Goal: Transaction & Acquisition: Purchase product/service

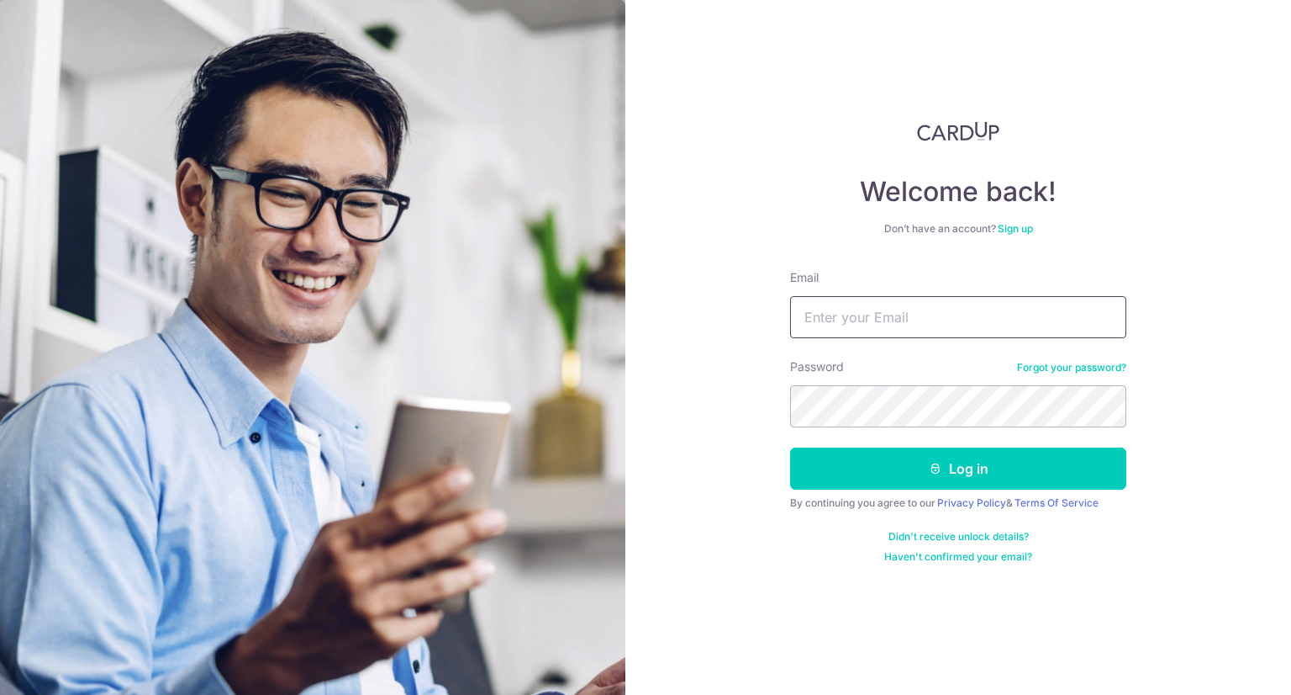
click at [945, 314] on input "Email" at bounding box center [958, 317] width 336 height 42
type input "jajabe.clarence@gmail.com"
click at [996, 489] on form "Email jajabe.clarence@gmail.com Password Forgot your password? Log in By contin…" at bounding box center [958, 416] width 336 height 294
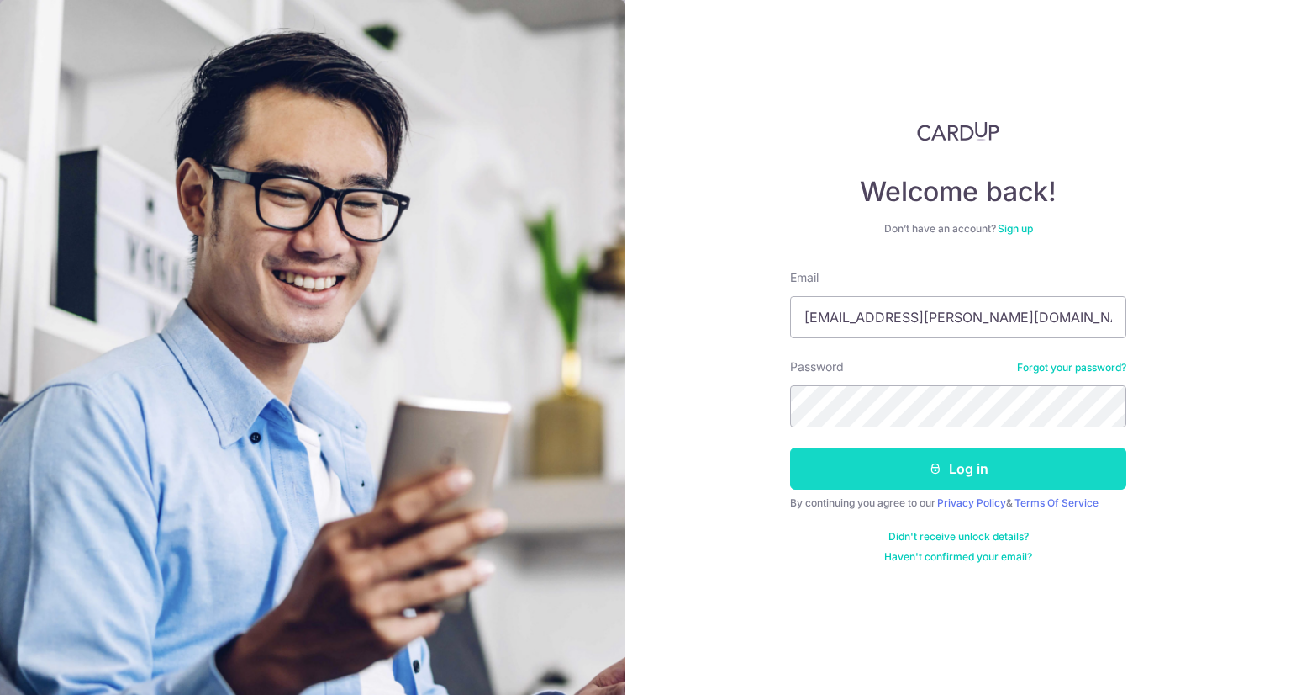
click at [996, 475] on button "Log in" at bounding box center [958, 468] width 336 height 42
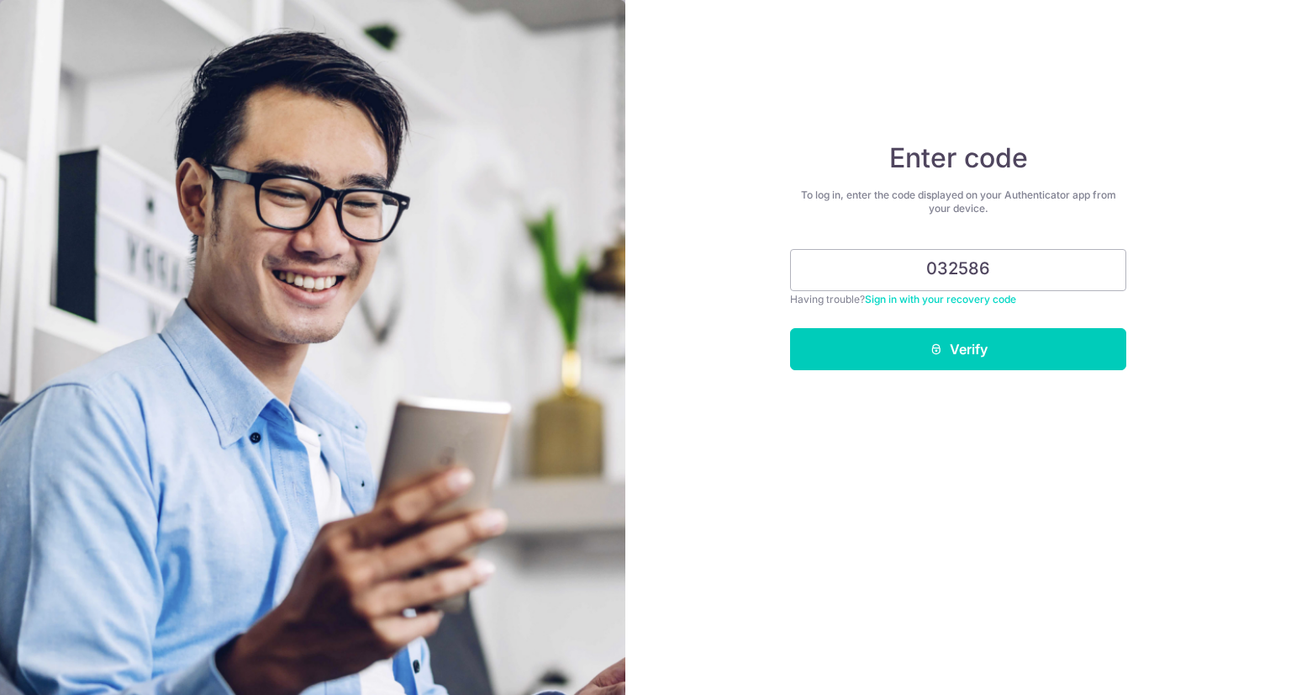
type input "032586"
click at [790, 328] on button "Verify" at bounding box center [958, 349] width 336 height 42
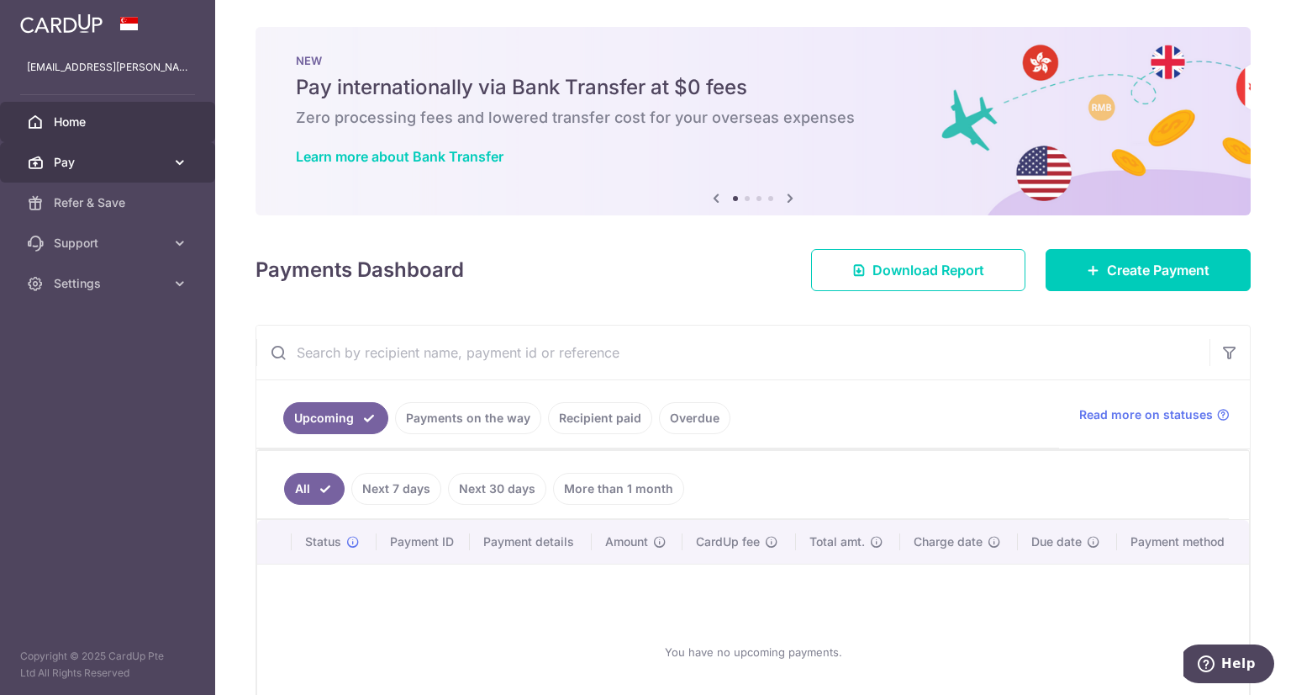
click at [61, 163] on span "Pay" at bounding box center [109, 162] width 111 height 17
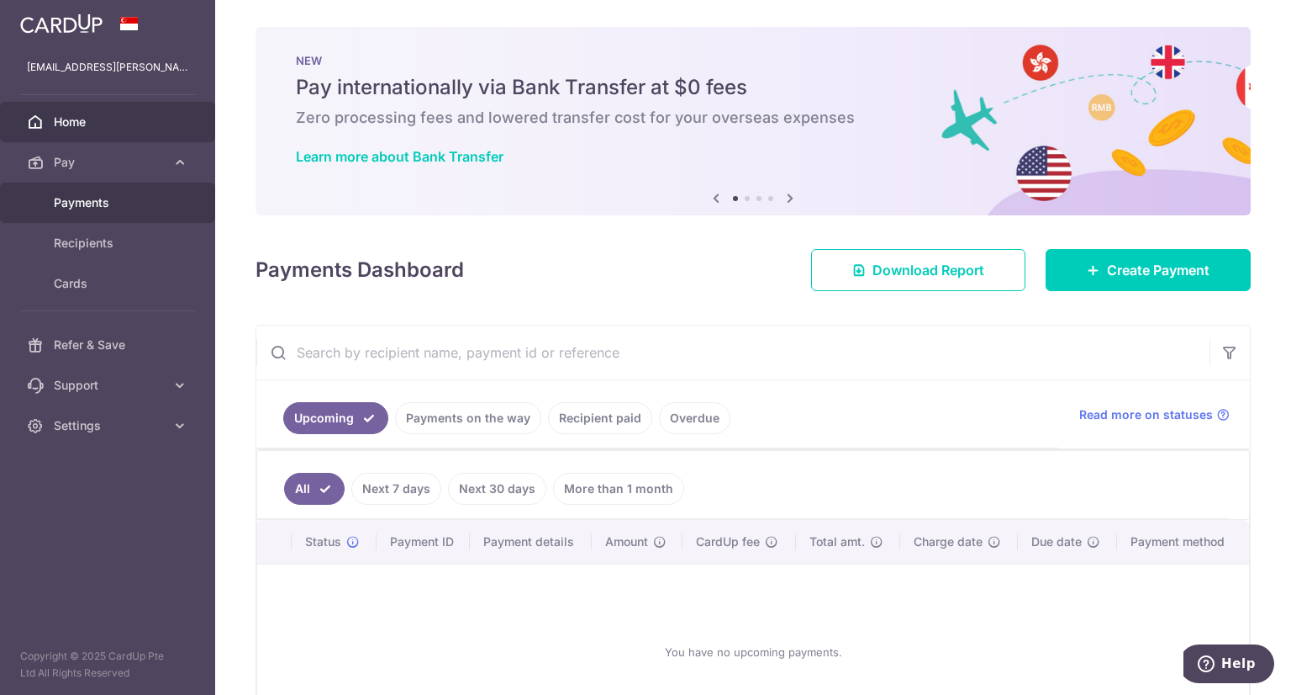
click at [74, 202] on span "Payments" at bounding box center [109, 202] width 111 height 17
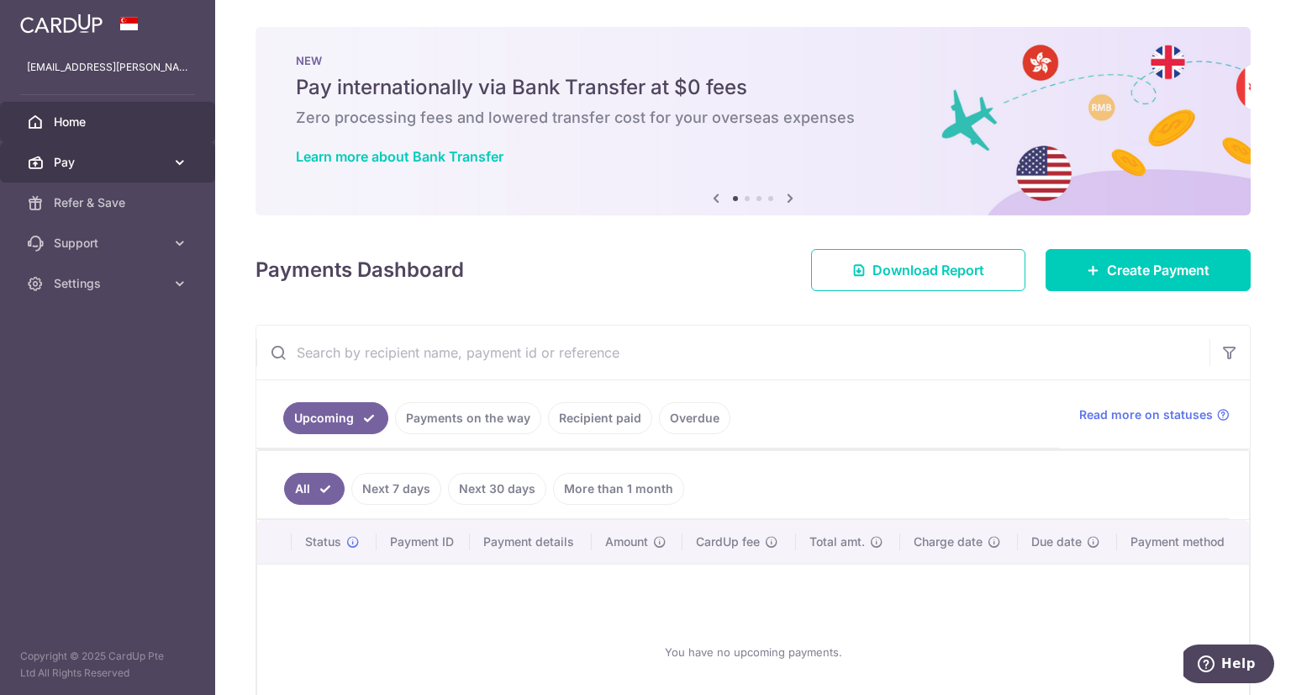
click at [64, 166] on span "Pay" at bounding box center [109, 162] width 111 height 17
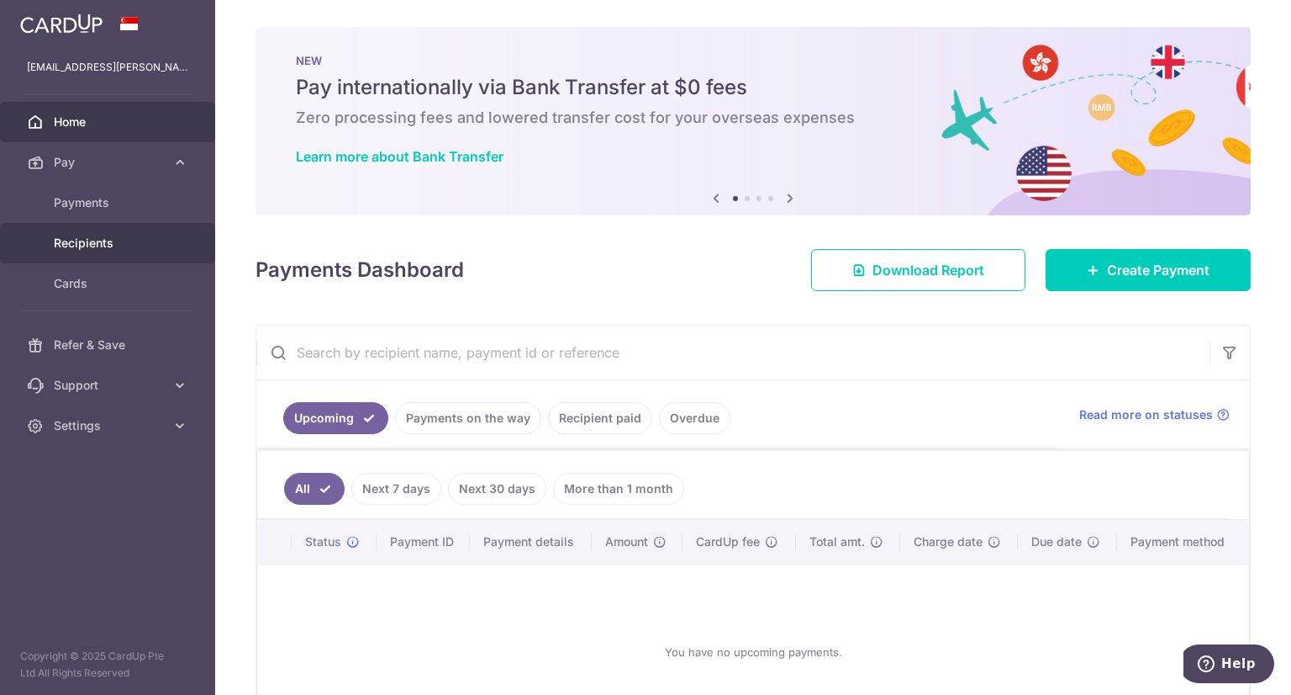
click at [82, 243] on span "Recipients" at bounding box center [109, 243] width 111 height 17
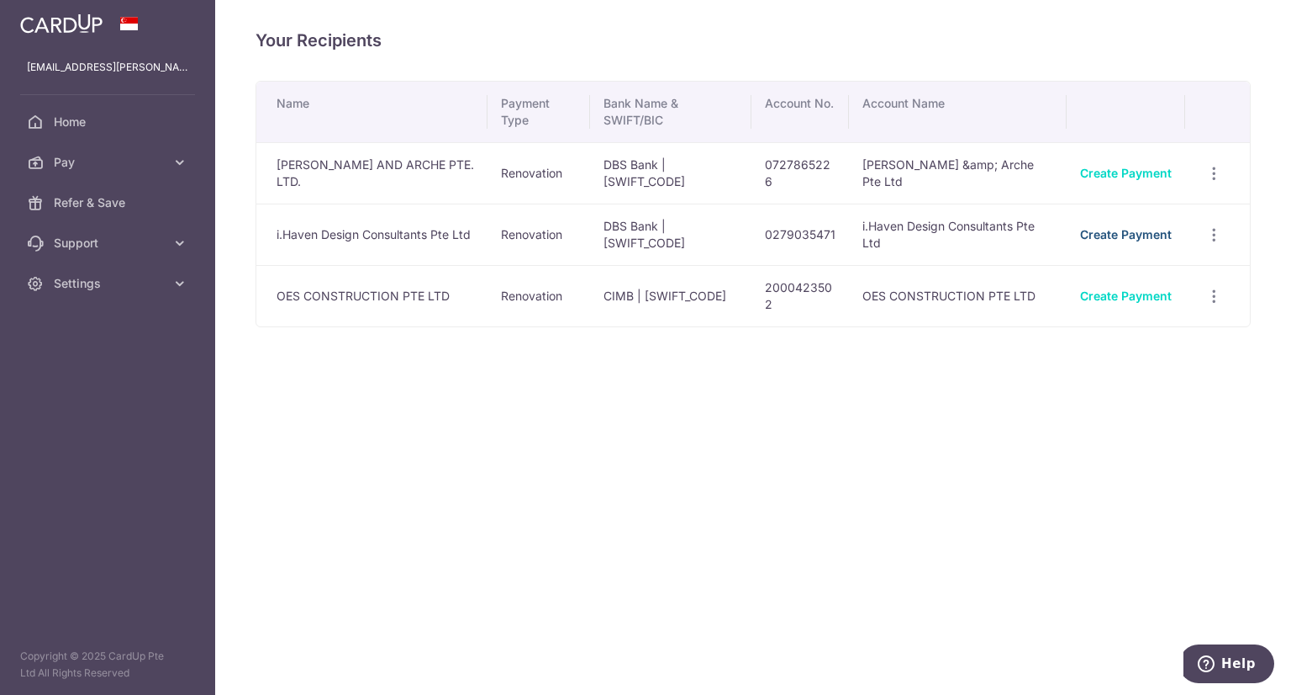
click at [1139, 232] on link "Create Payment" at bounding box center [1126, 234] width 92 height 14
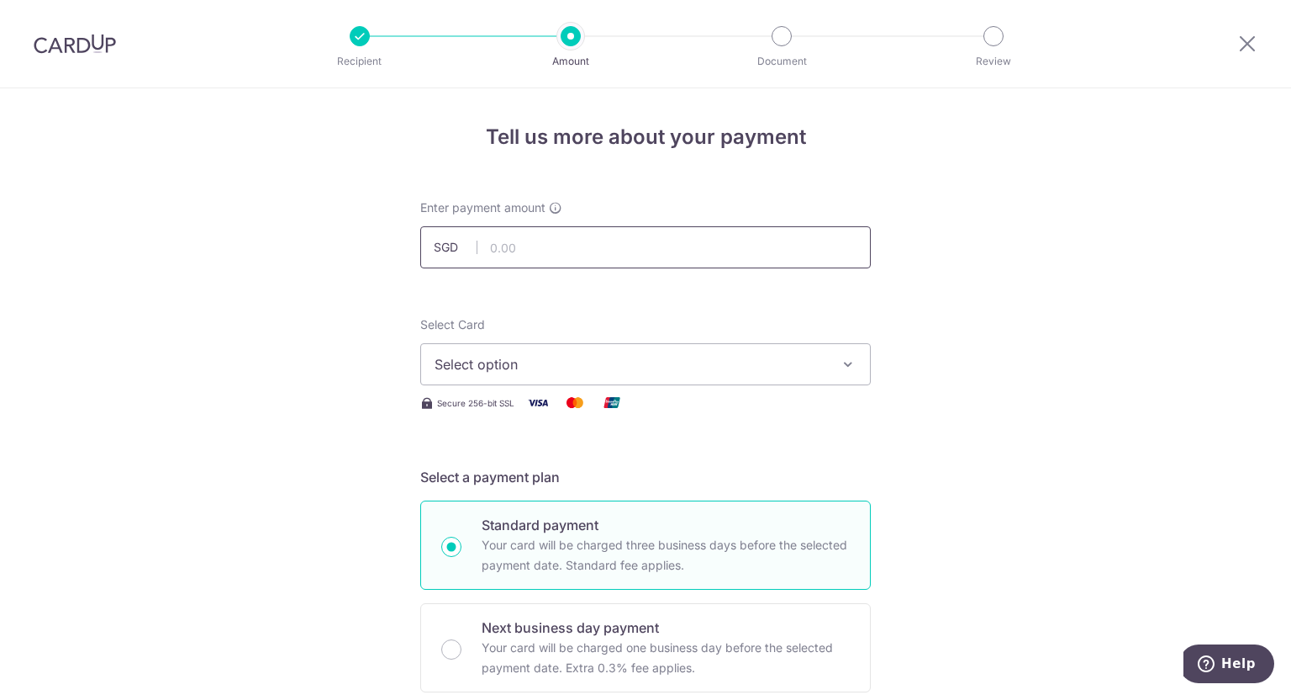
click at [669, 250] on input "text" at bounding box center [645, 247] width 451 height 42
type input "9,523.50"
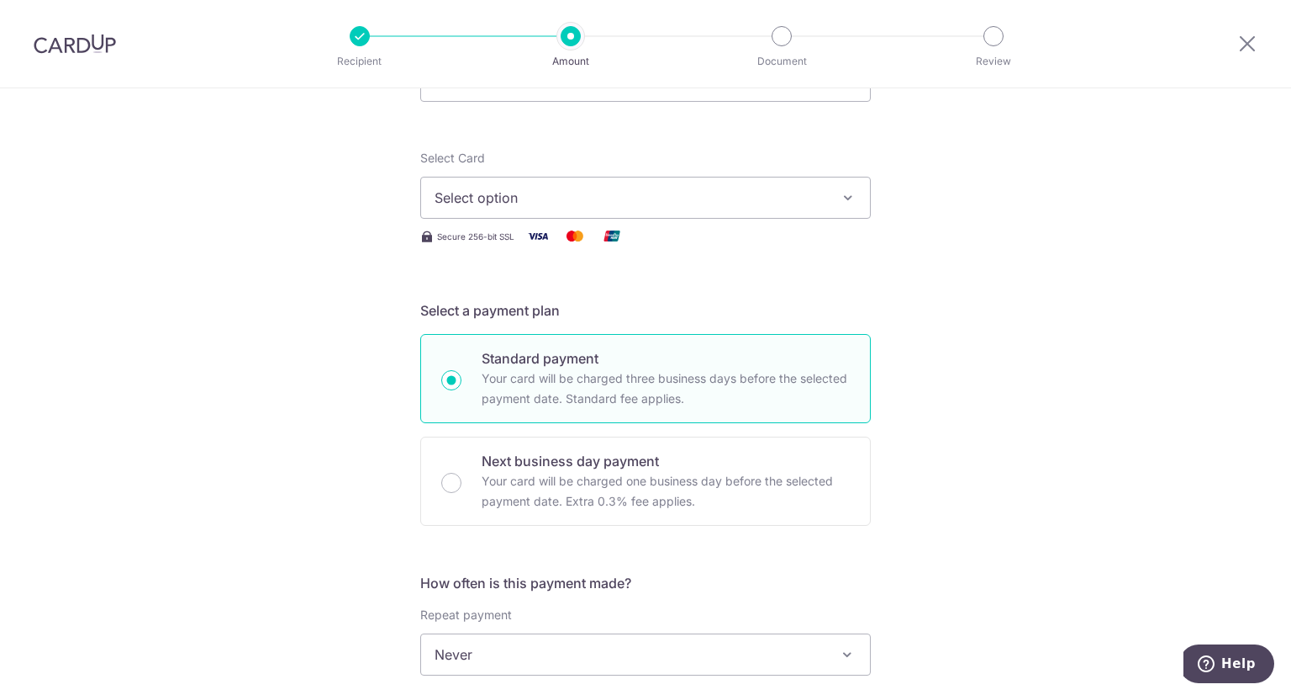
scroll to position [168, 0]
click at [830, 199] on button "Select option" at bounding box center [645, 196] width 451 height 42
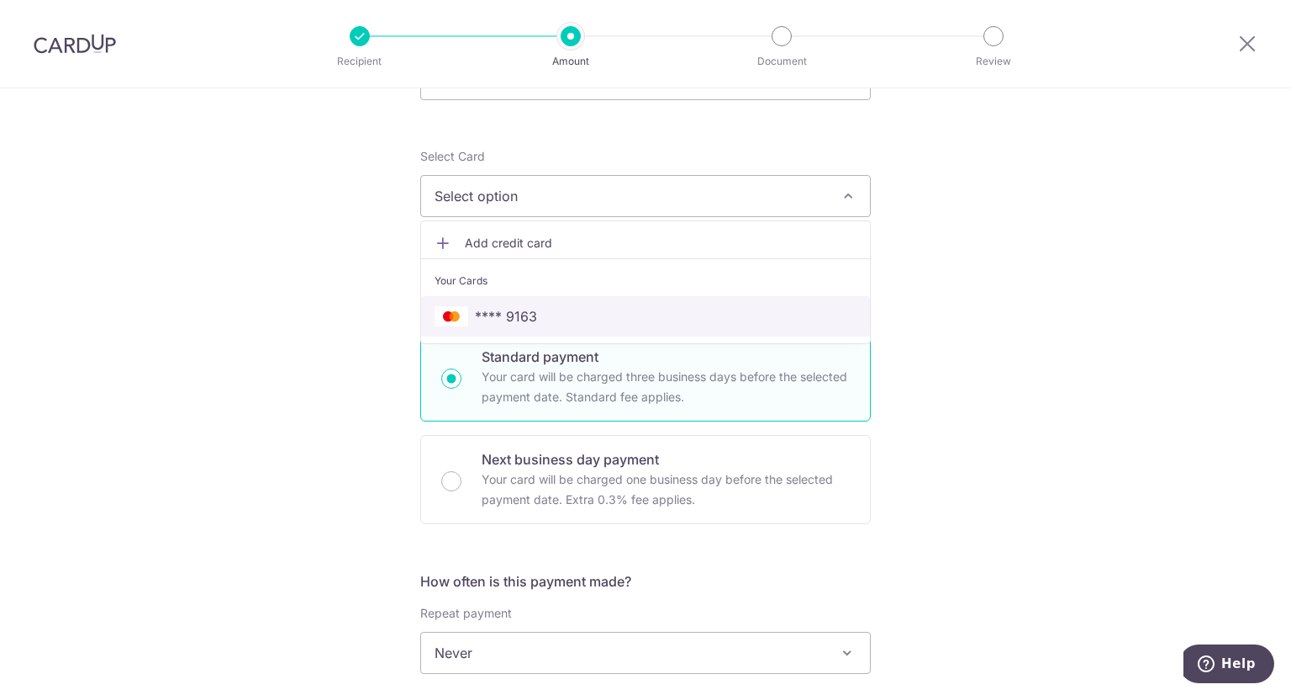
click at [520, 313] on span "**** 9163" at bounding box center [506, 316] width 62 height 20
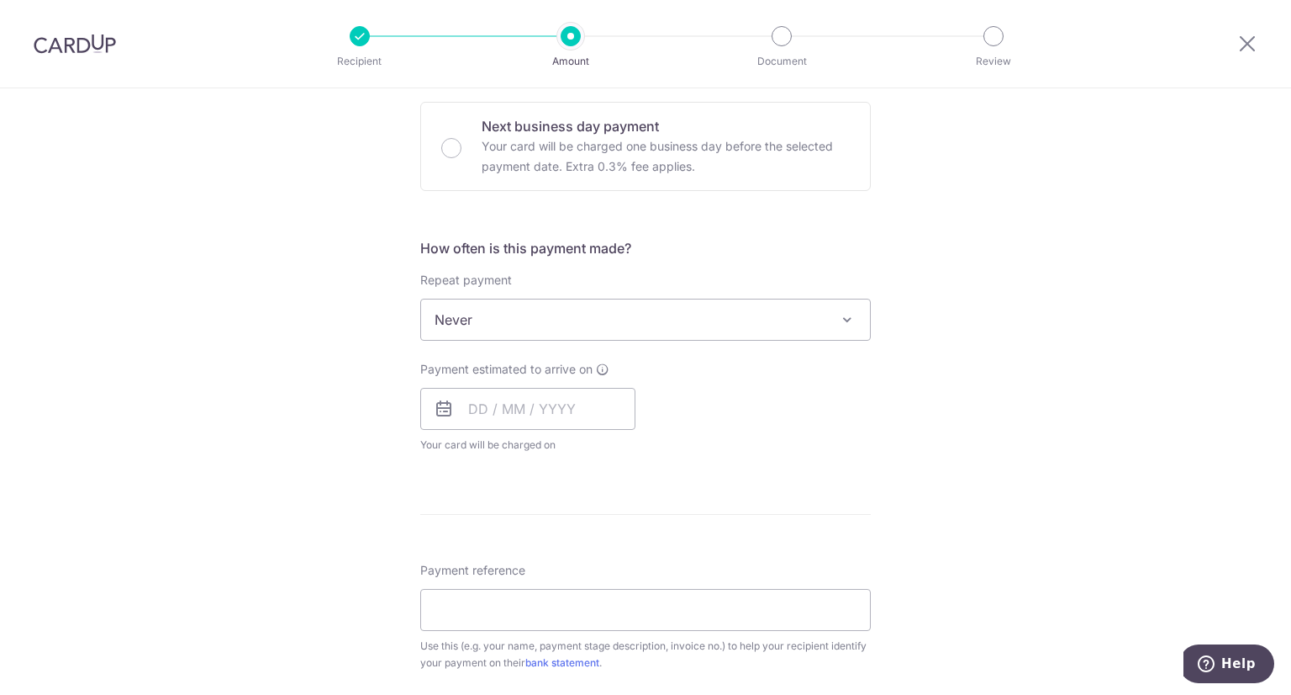
scroll to position [504, 0]
click at [481, 407] on input "text" at bounding box center [527, 405] width 215 height 42
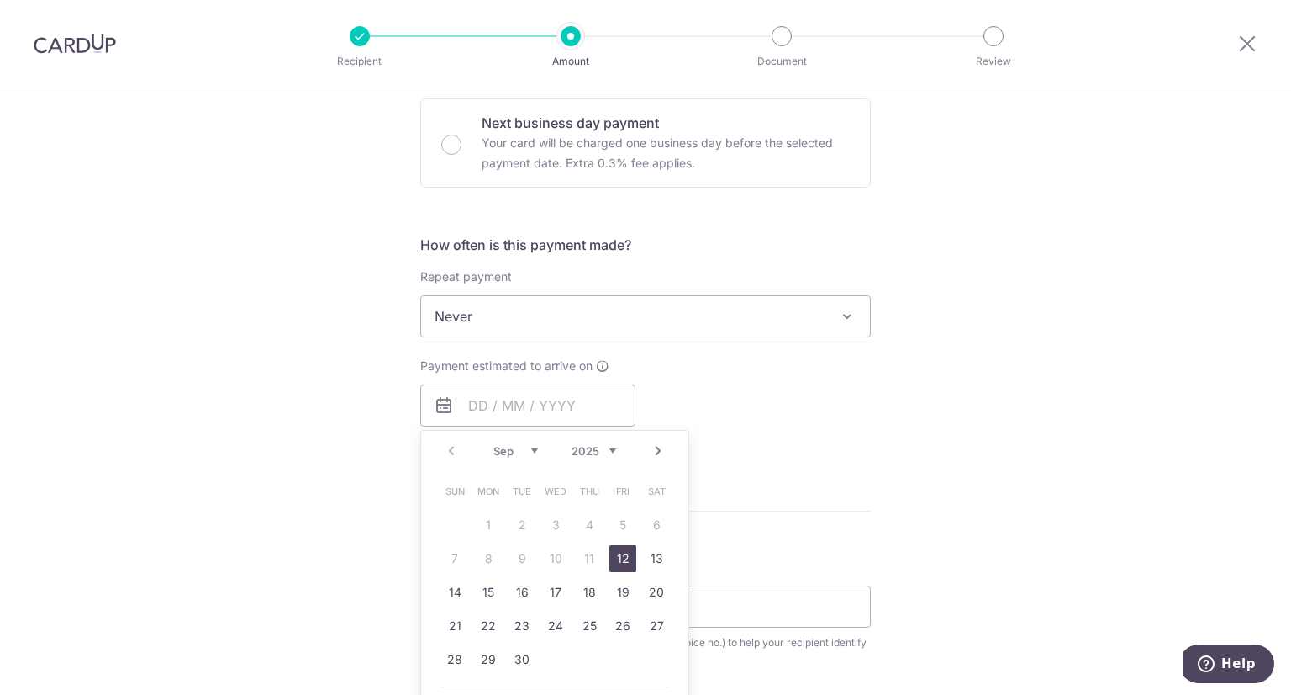
click at [614, 549] on link "12" at bounding box center [623, 558] width 27 height 27
type input "12/09/2025"
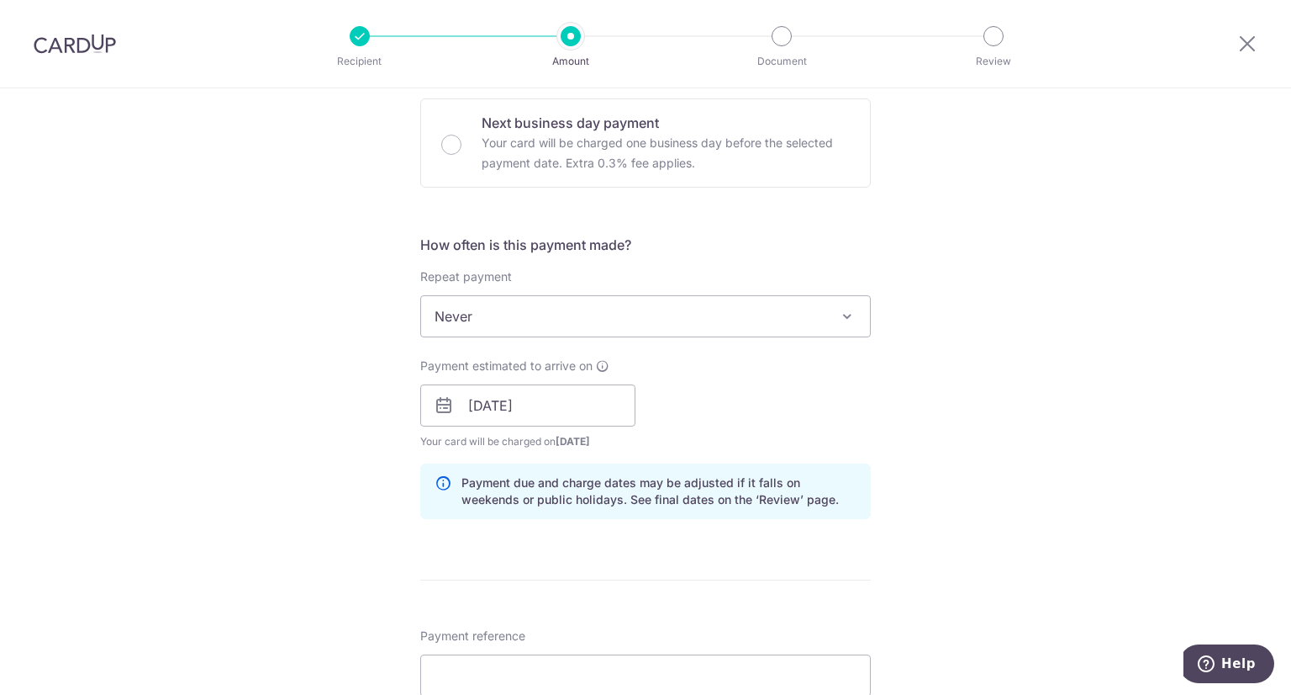
click at [227, 460] on div "Tell us more about your payment Enter payment amount SGD 9,523.50 9523.50 Selec…" at bounding box center [645, 435] width 1291 height 1703
drag, startPoint x: 590, startPoint y: 364, endPoint x: 405, endPoint y: 364, distance: 185.0
click at [410, 364] on div "Payment estimated to arrive on 12/09/2025 Prev Next Sep Oct Nov Dec 2025 2026 2…" at bounding box center [527, 403] width 235 height 92
copy label "Payment estimated to arrive on"
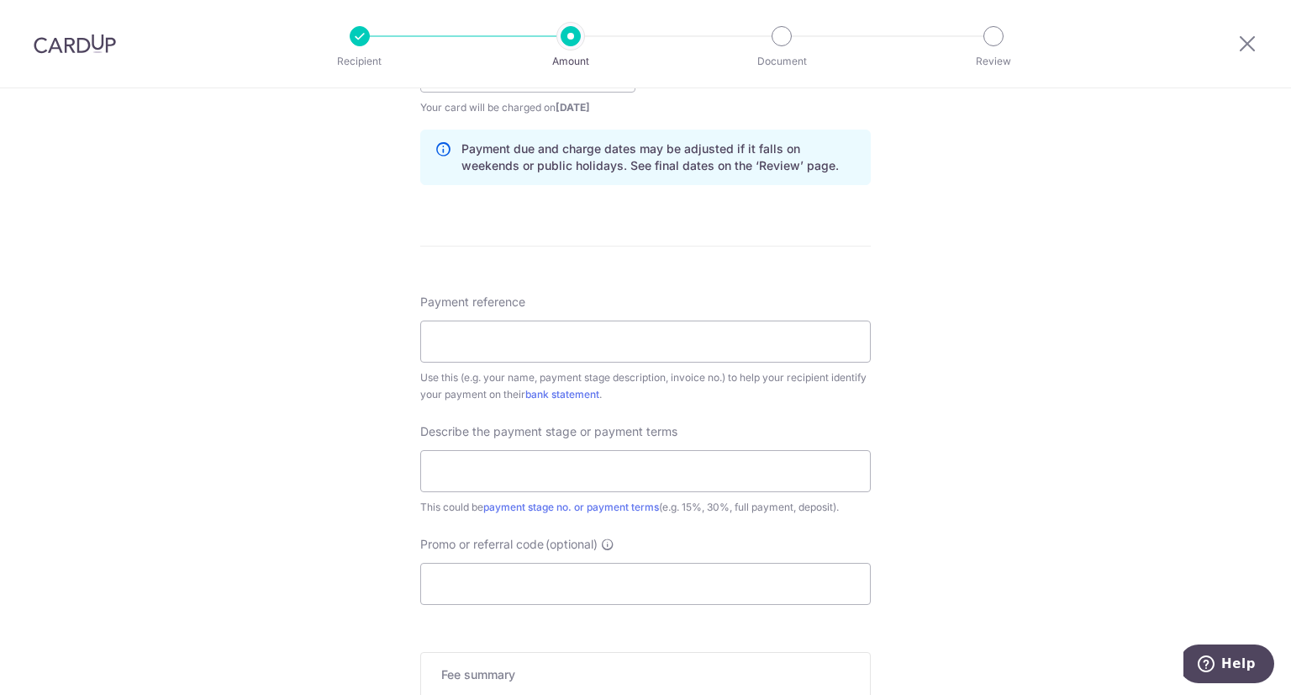
scroll to position [841, 0]
click at [106, 392] on div "Tell us more about your payment Enter payment amount SGD 9,523.50 9523.50 Selec…" at bounding box center [645, 98] width 1291 height 1703
click at [526, 342] on input "Payment reference" at bounding box center [645, 339] width 451 height 42
drag, startPoint x: 627, startPoint y: 336, endPoint x: 324, endPoint y: 333, distance: 303.6
click at [324, 333] on div "Tell us more about your payment Enter payment amount SGD 9,523.50 9523.50 Selec…" at bounding box center [645, 98] width 1291 height 1703
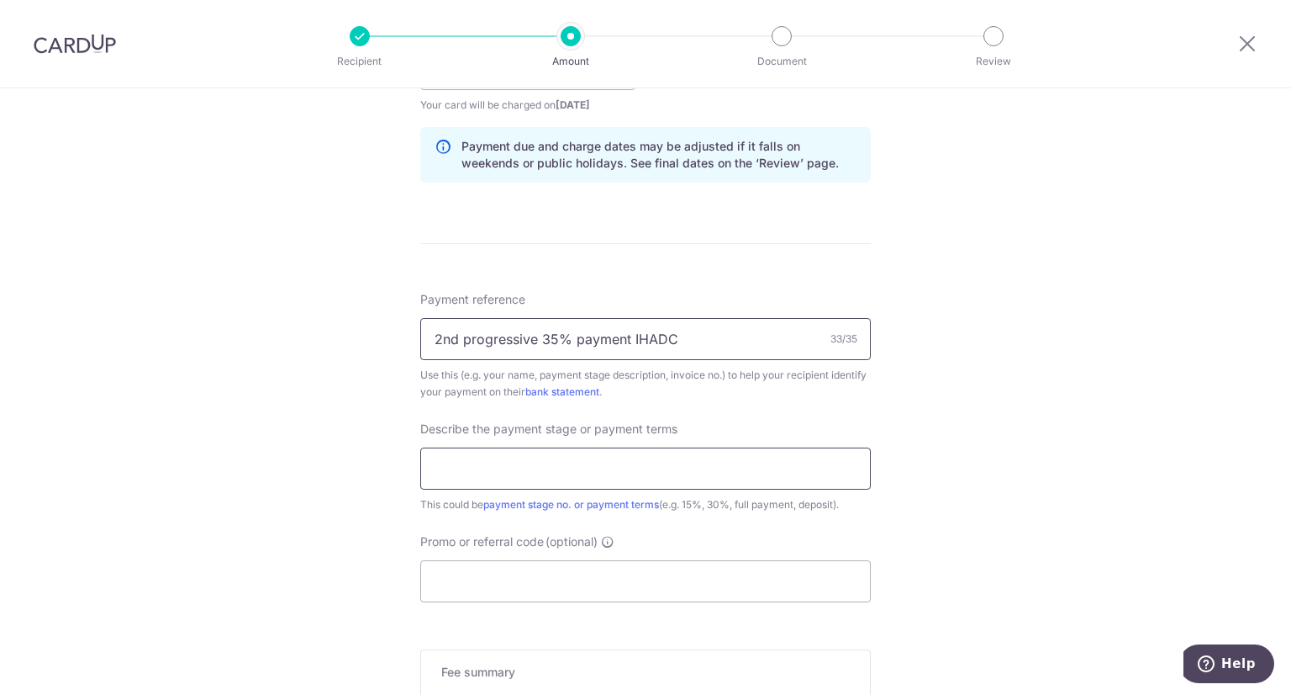
type input "2nd progressive 35% payment IHADC"
click at [578, 467] on input "text" at bounding box center [645, 468] width 451 height 42
paste input "2nd progressive 35% payment"
type input "2nd progressive 35% payment"
drag, startPoint x: 631, startPoint y: 338, endPoint x: 190, endPoint y: 333, distance: 440.6
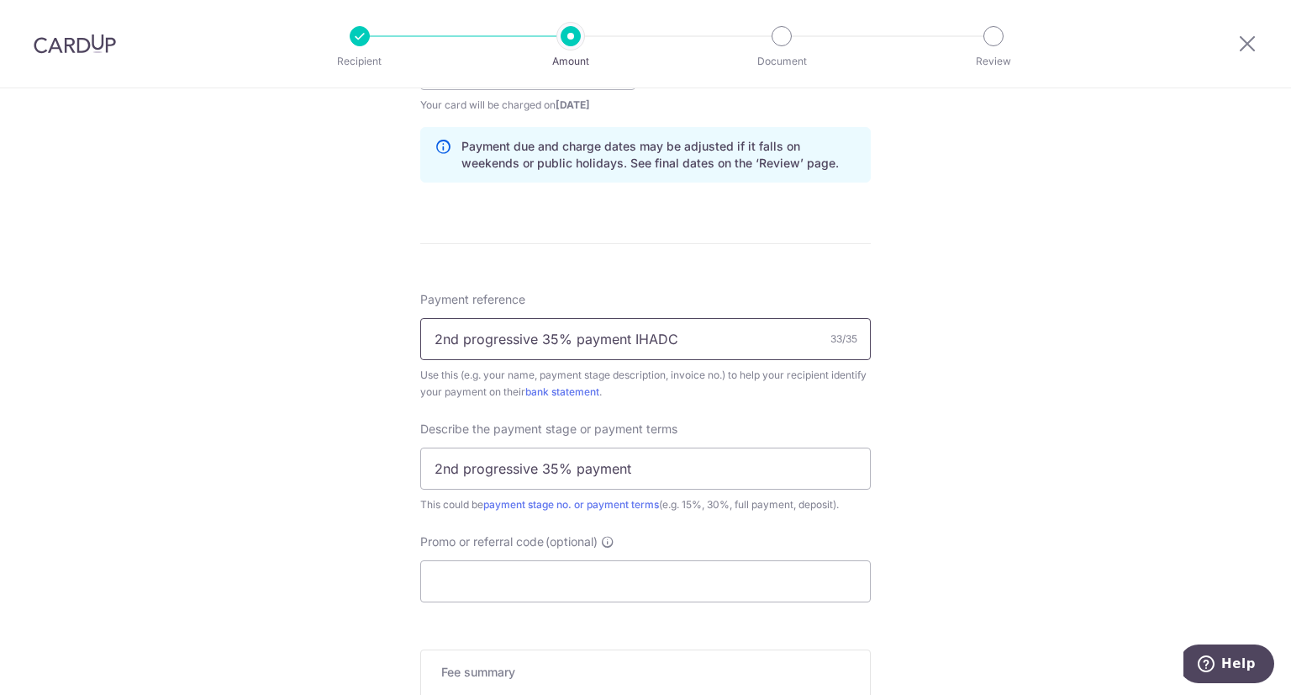
click at [198, 334] on div "Tell us more about your payment Enter payment amount SGD 9,523.50 9523.50 Selec…" at bounding box center [645, 98] width 1291 height 1703
click at [491, 325] on input "IHADC" at bounding box center [645, 339] width 451 height 42
type input "IHADC/577/EP/25 CLARENCE"
click at [181, 441] on div "Tell us more about your payment Enter payment amount SGD 9,523.50 9523.50 Selec…" at bounding box center [645, 98] width 1291 height 1703
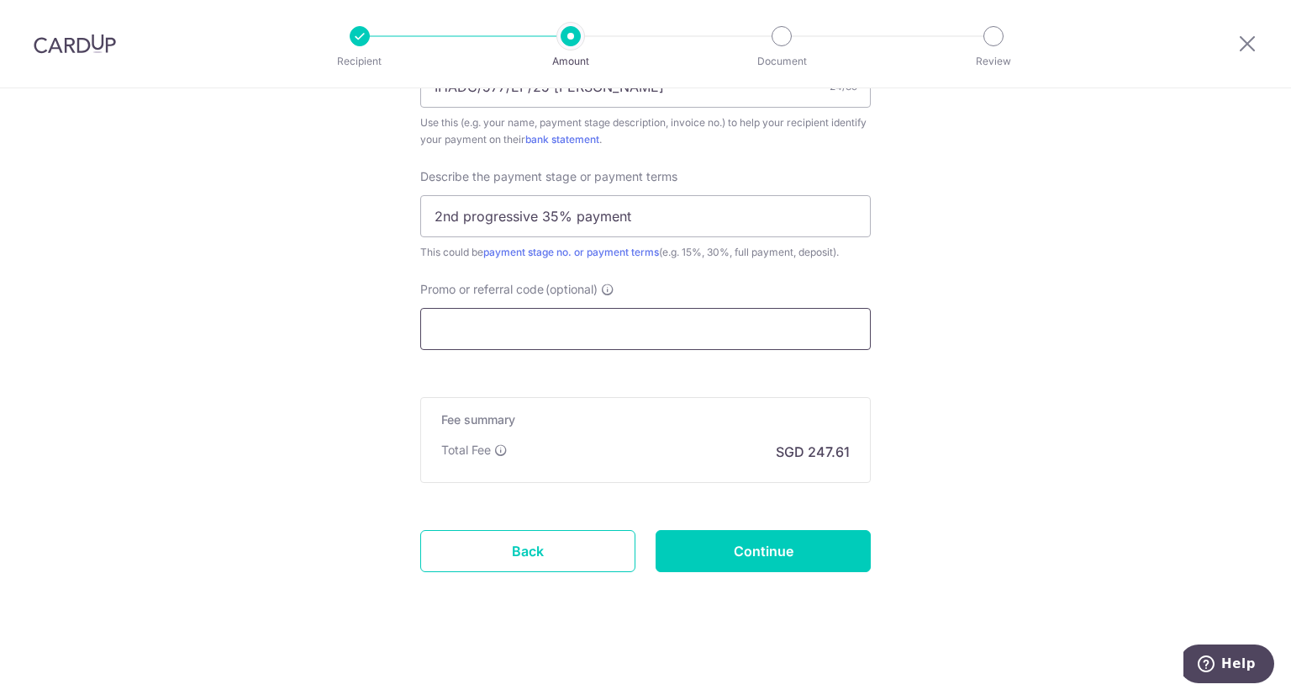
click at [562, 317] on input "Promo or referral code (optional)" at bounding box center [645, 329] width 451 height 42
paste input "RENO25ONE"
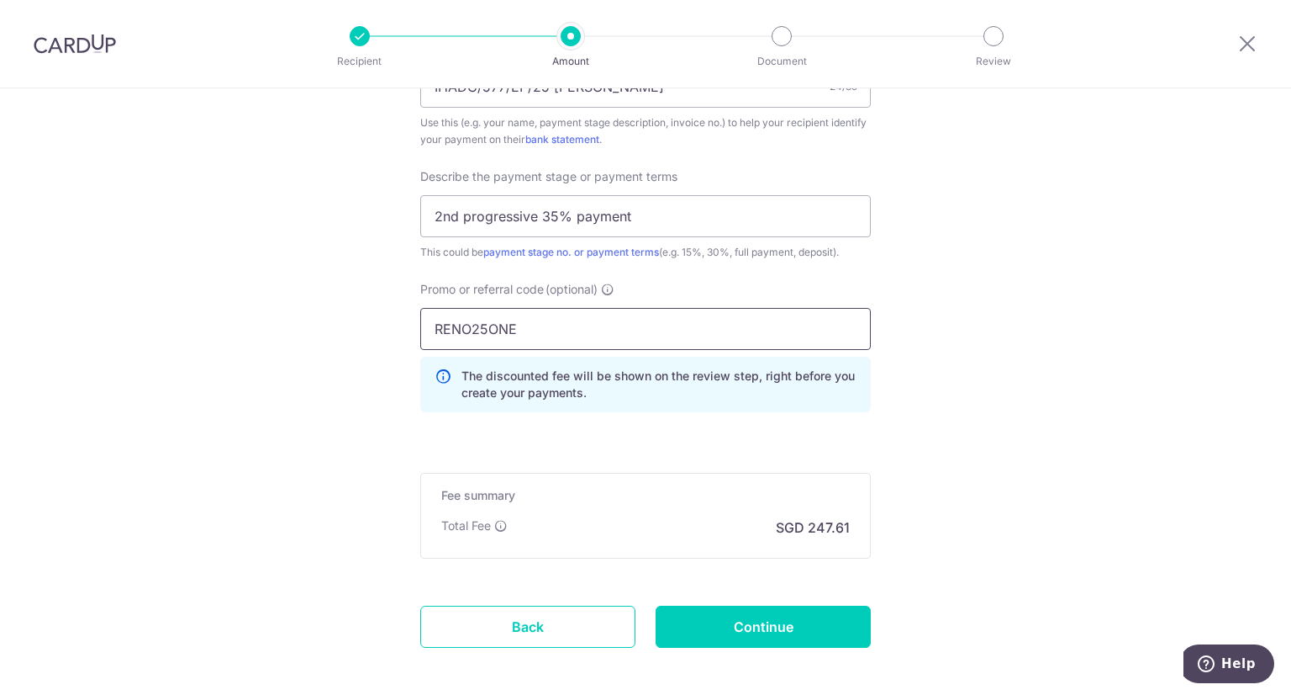
type input "RENO25ONE"
click at [794, 622] on input "Continue" at bounding box center [763, 626] width 215 height 42
type input "Create Schedule"
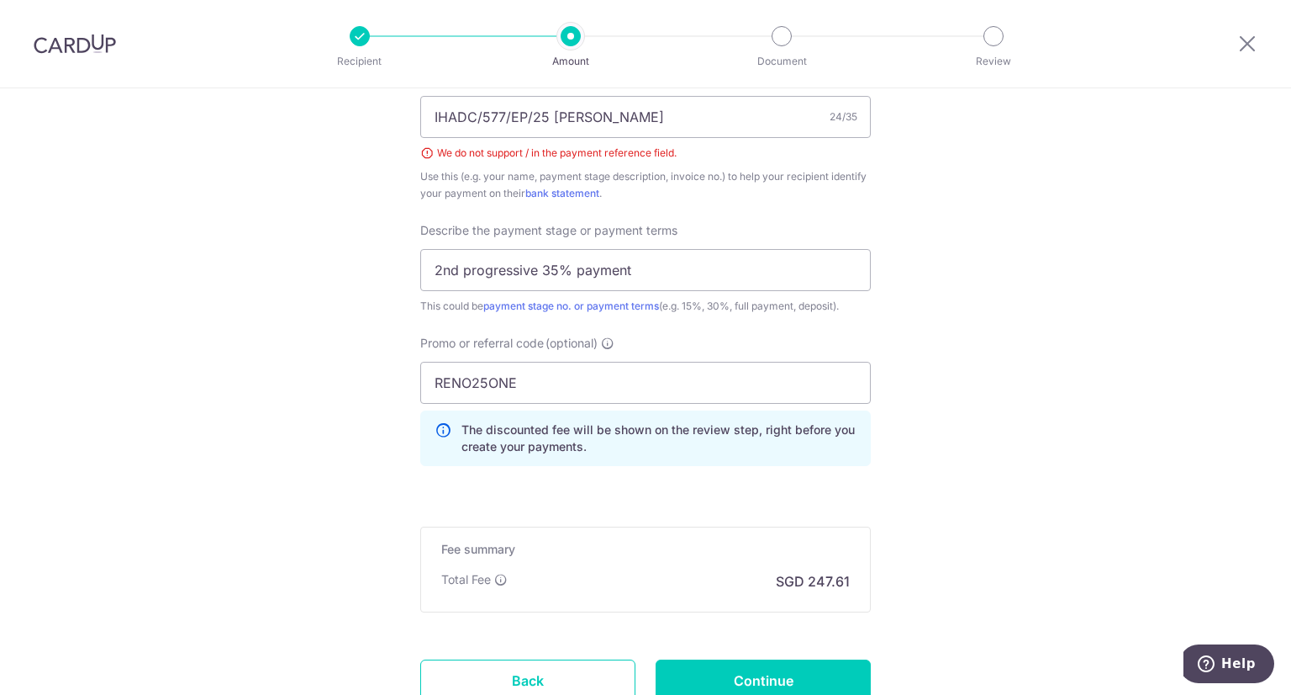
scroll to position [1033, 0]
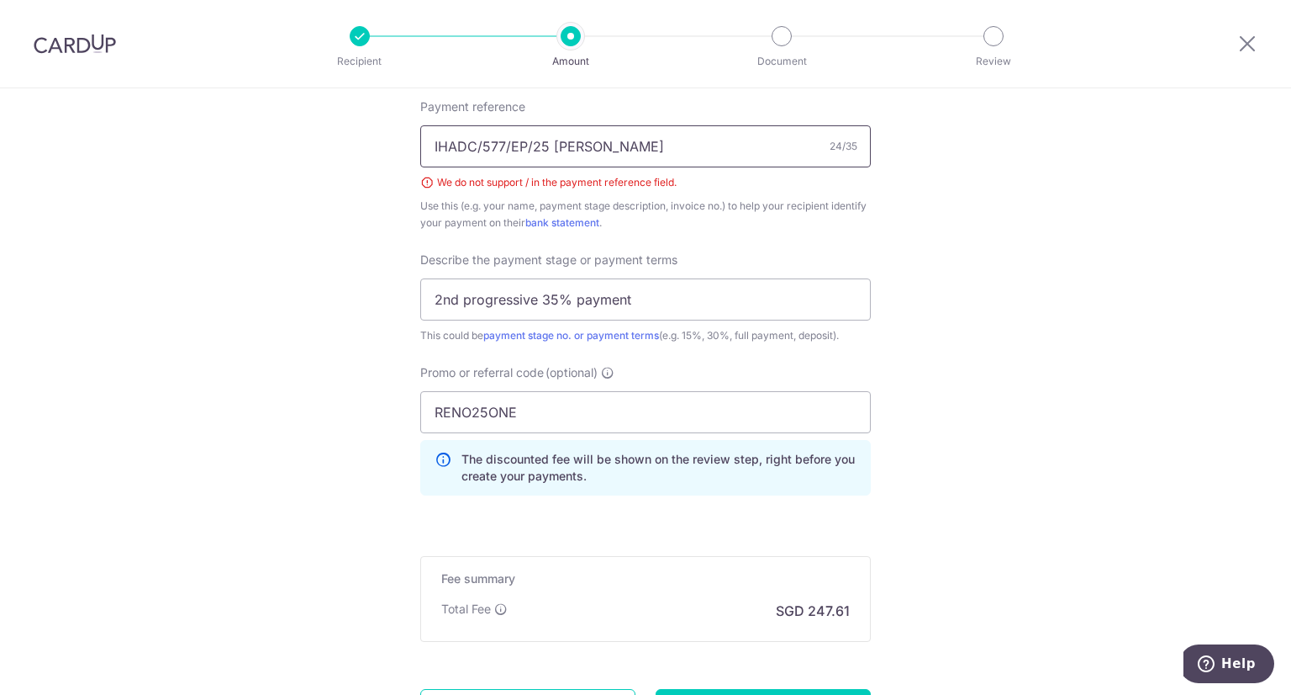
click at [474, 141] on input "IHADC/577/EP/25 CLARENCE" at bounding box center [645, 146] width 451 height 42
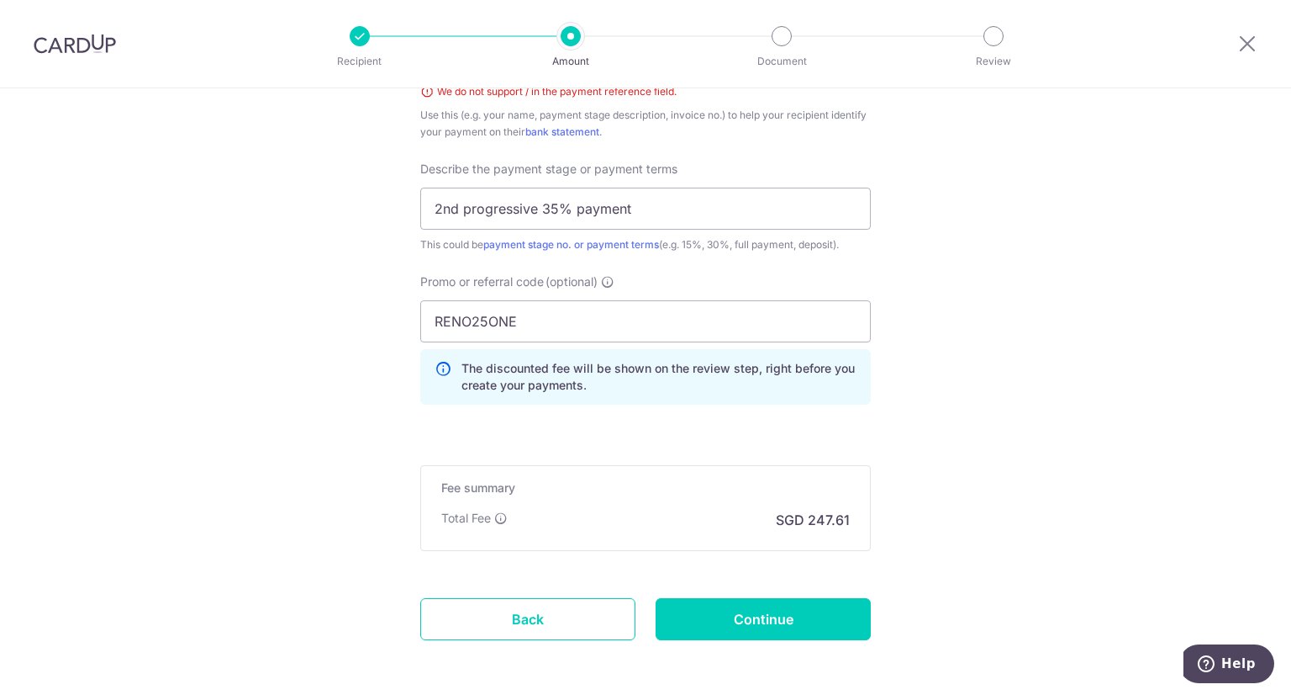
scroll to position [1193, 0]
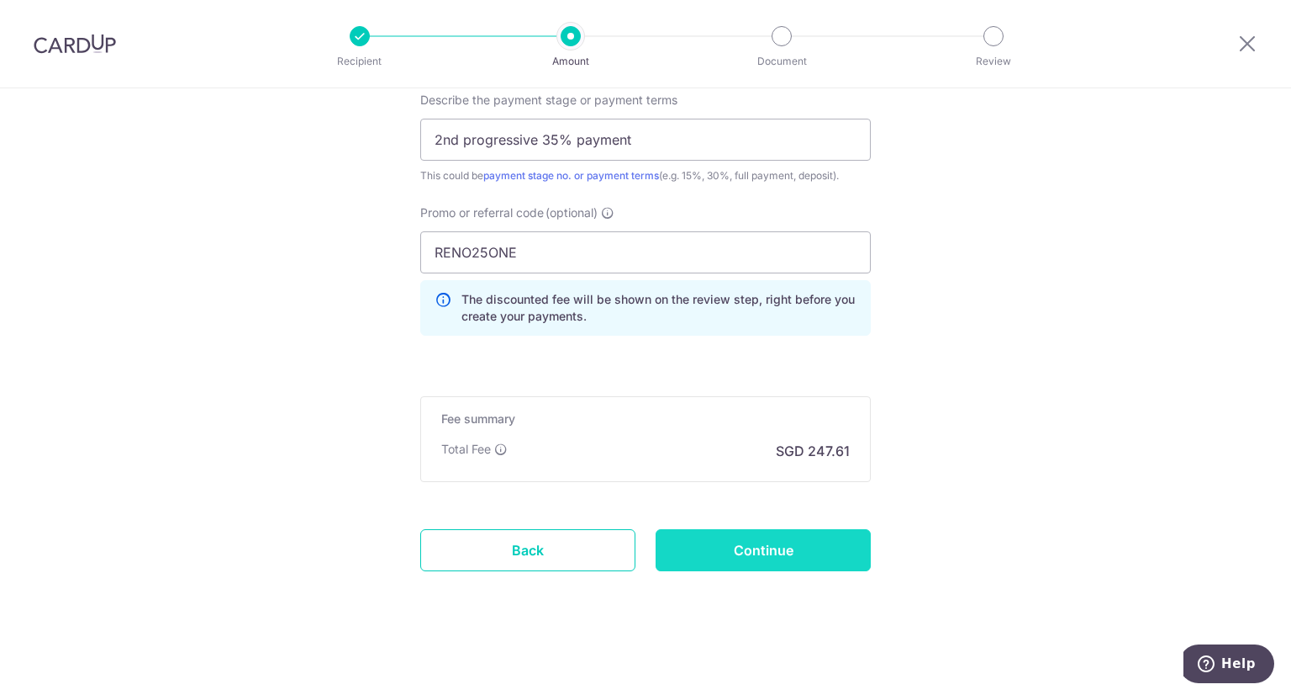
type input "IHADC 577 EP 25 CLARENCE"
click at [795, 554] on input "Continue" at bounding box center [763, 550] width 215 height 42
type input "Create Schedule"
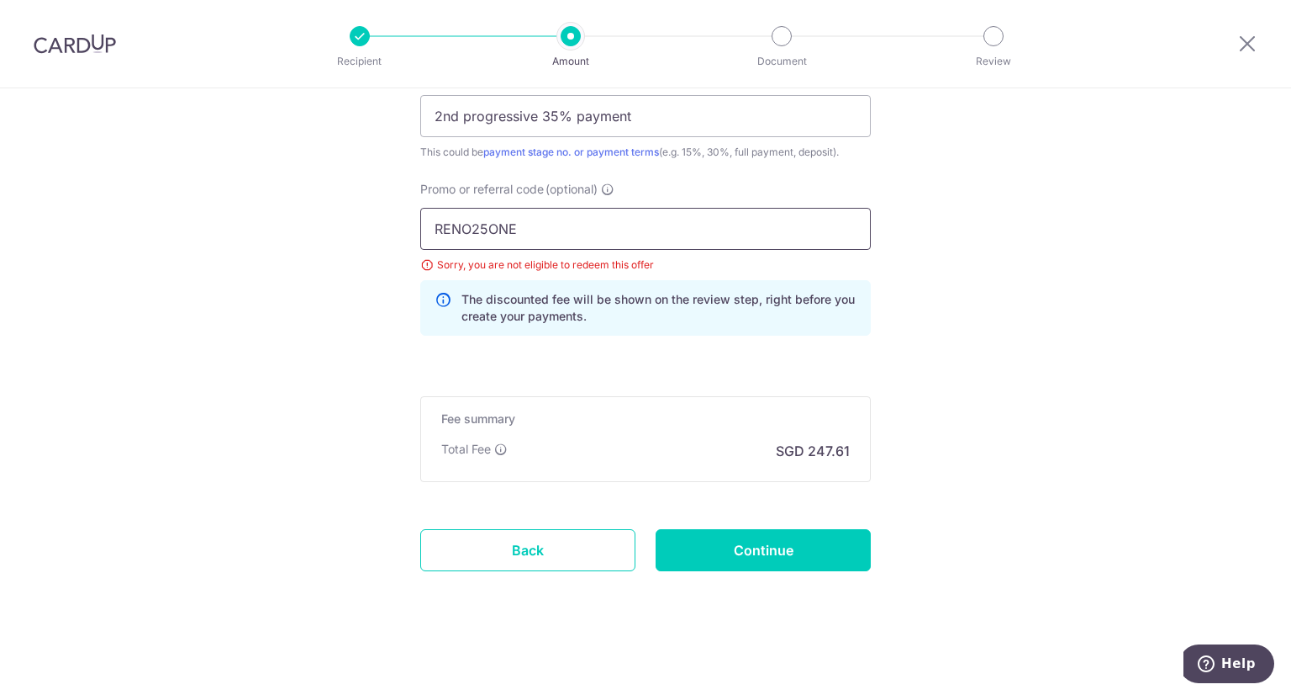
drag, startPoint x: 619, startPoint y: 240, endPoint x: 94, endPoint y: 228, distance: 524.8
paste input "3HOME25R"
type input "3HOME25R"
click at [792, 549] on input "Continue" at bounding box center [763, 550] width 215 height 42
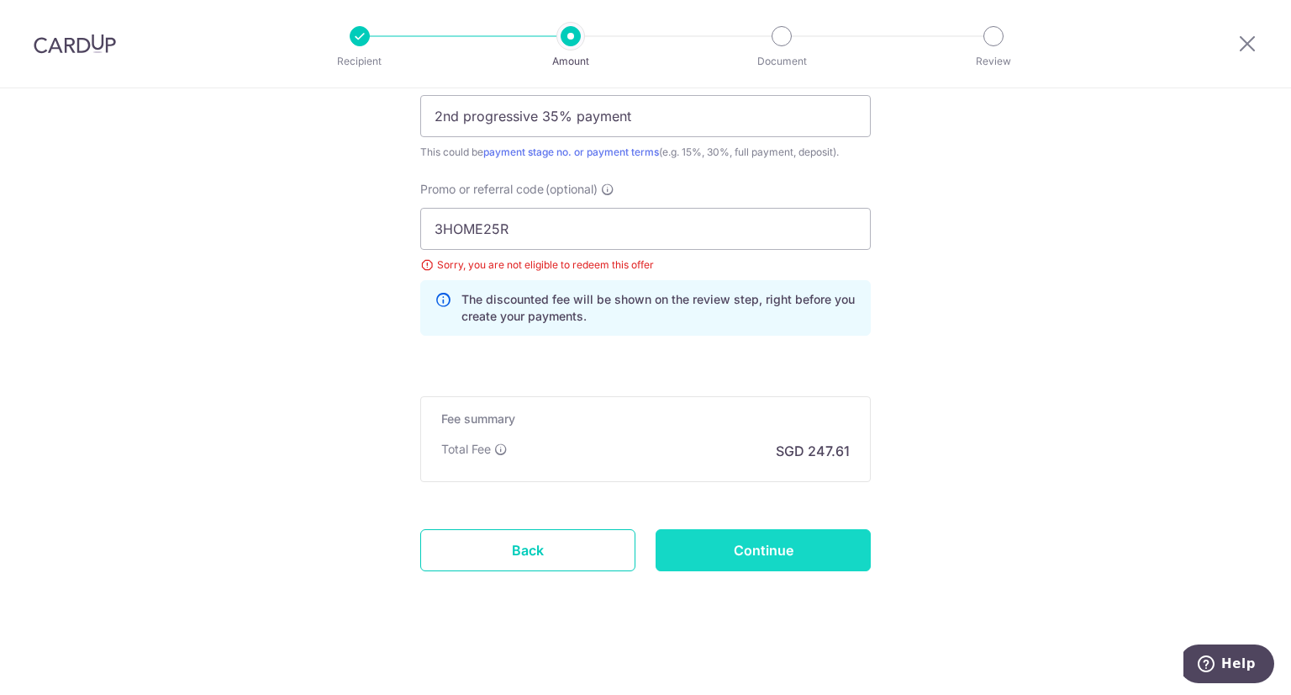
type input "Update Schedule"
